Goal: Use online tool/utility: Utilize a website feature to perform a specific function

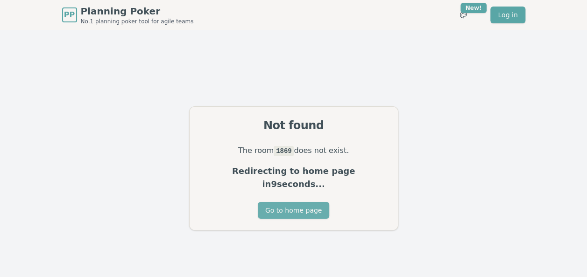
click at [301, 206] on button "Go to home page" at bounding box center [293, 210] width 71 height 17
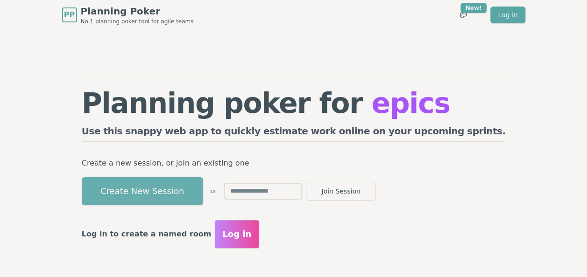
click at [203, 185] on button "Create New Session" at bounding box center [142, 191] width 121 height 28
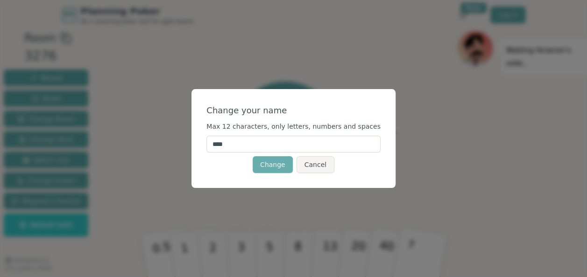
click at [276, 163] on button "Change" at bounding box center [273, 164] width 40 height 17
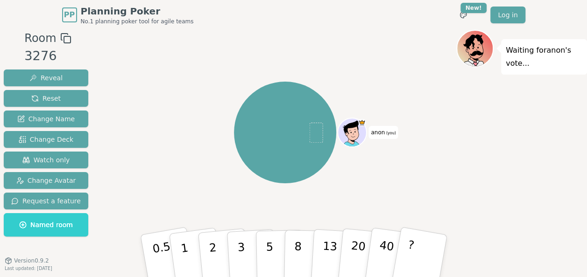
scroll to position [9, 0]
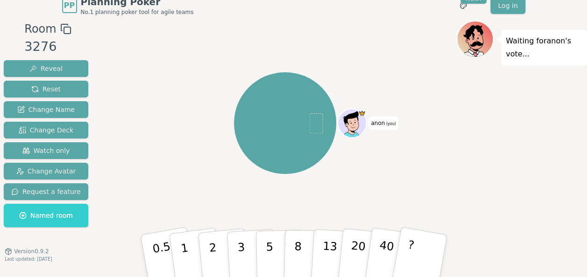
click at [223, 73] on div "anon (you)" at bounding box center [285, 123] width 342 height 172
click at [310, 238] on button "8" at bounding box center [307, 256] width 48 height 71
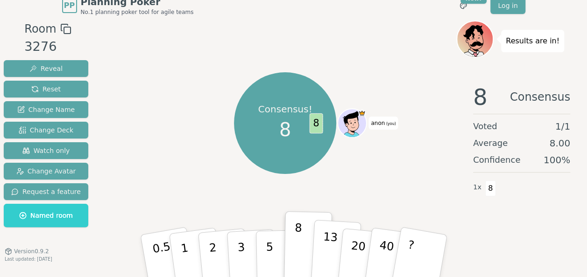
click at [327, 232] on p "13" at bounding box center [328, 255] width 17 height 51
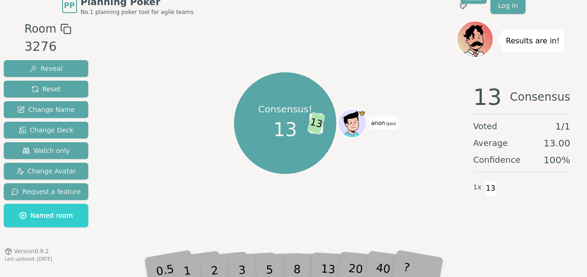
click at [236, 261] on div "2" at bounding box center [223, 256] width 31 height 35
click at [319, 121] on span "8" at bounding box center [316, 123] width 14 height 20
click at [244, 261] on div "3" at bounding box center [252, 256] width 30 height 34
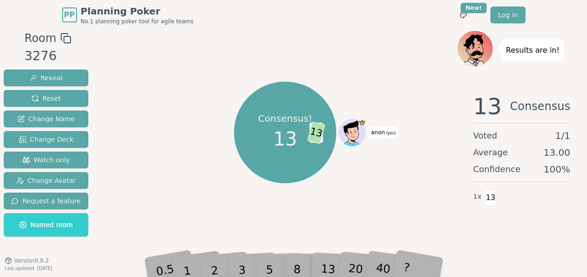
click at [517, 57] on div "Results are in!" at bounding box center [532, 50] width 63 height 22
